Goal: Information Seeking & Learning: Learn about a topic

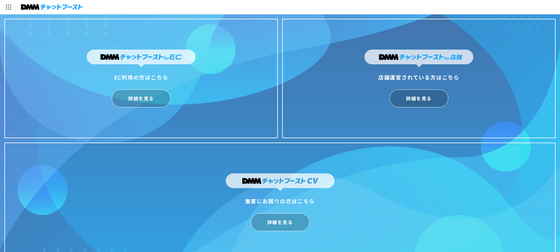
scroll to position [14, 0]
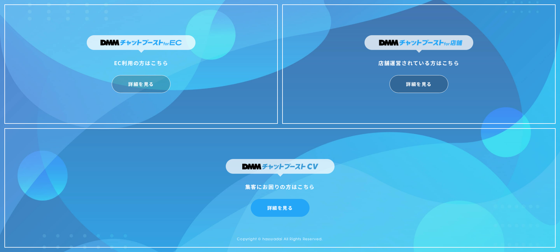
click at [292, 205] on link "詳細を見る" at bounding box center [280, 208] width 59 height 18
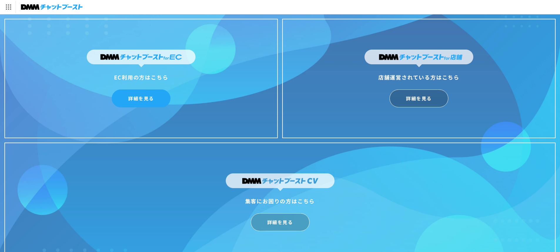
click at [120, 93] on link "詳細を見る" at bounding box center [141, 99] width 59 height 18
